Goal: Task Accomplishment & Management: Manage account settings

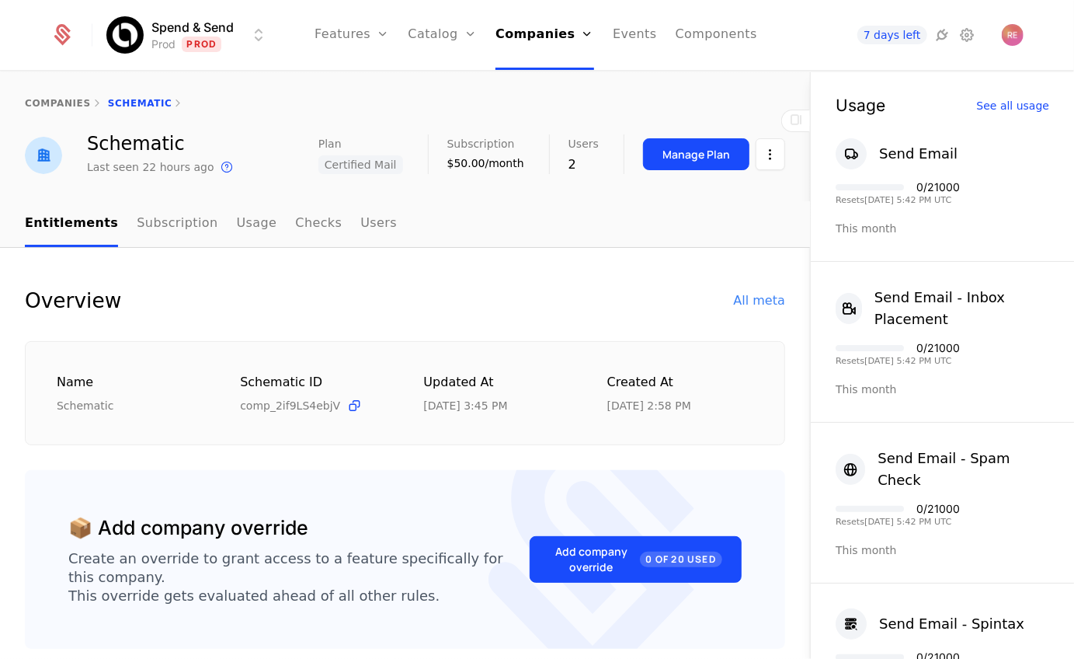
scroll to position [550, 0]
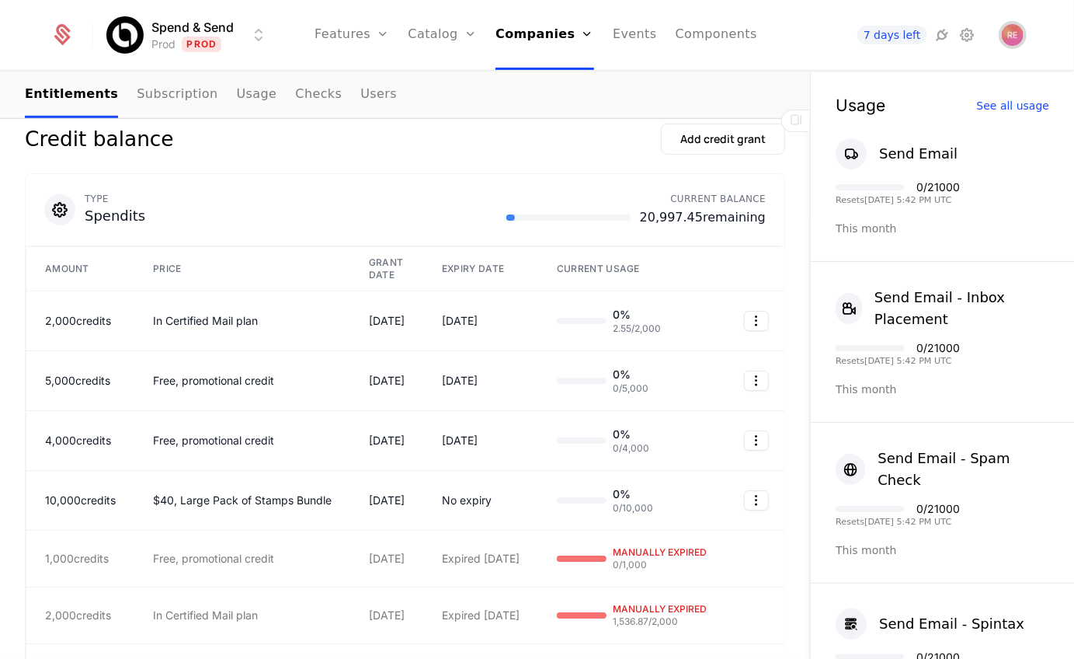
click at [1005, 30] on img "Open user button" at bounding box center [1013, 35] width 22 height 22
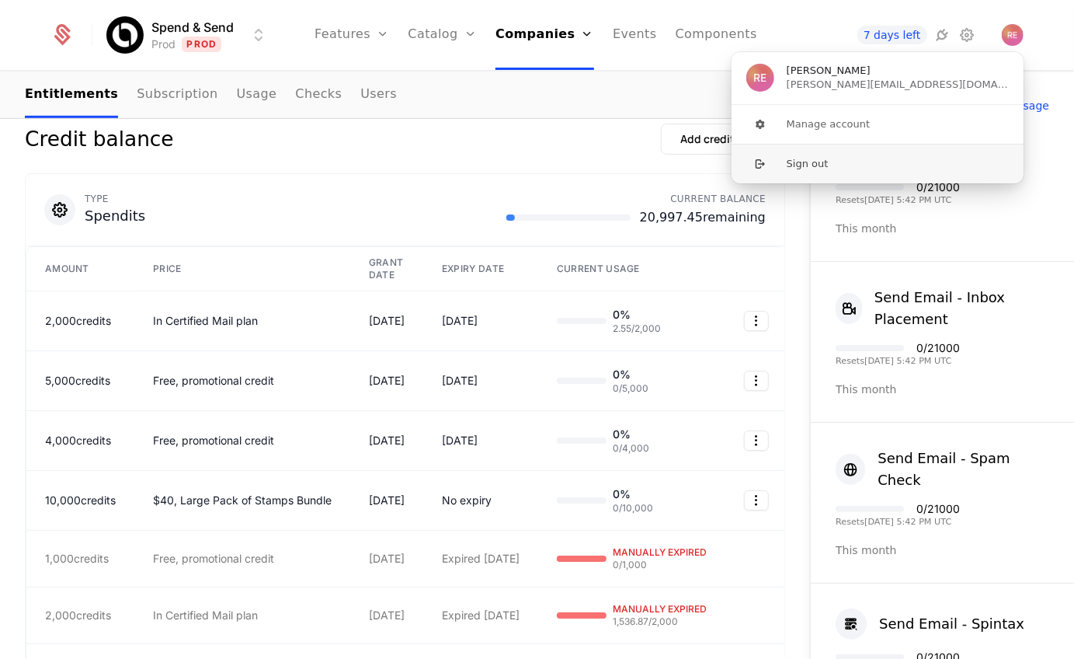
click at [812, 159] on button "Sign out" at bounding box center [878, 164] width 294 height 40
